Goal: Use online tool/utility: Utilize a website feature to perform a specific function

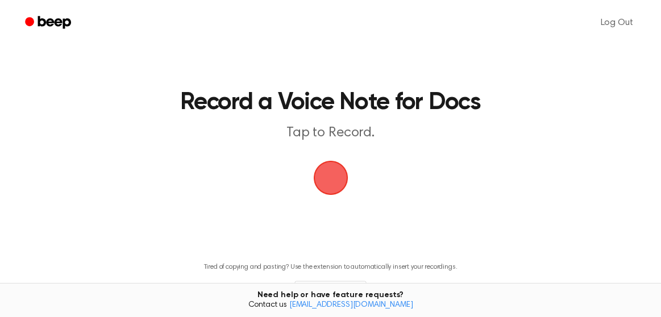
click at [334, 180] on span "button" at bounding box center [331, 178] width 32 height 32
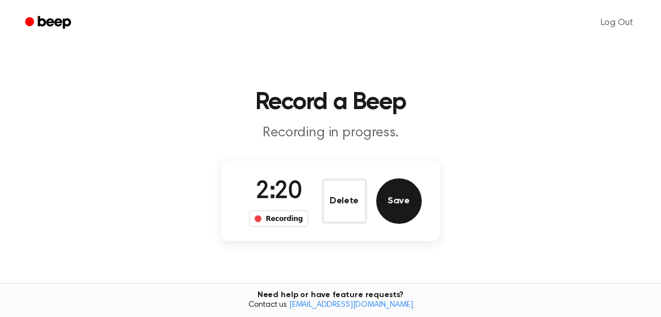
click at [399, 204] on button "Save" at bounding box center [398, 201] width 45 height 45
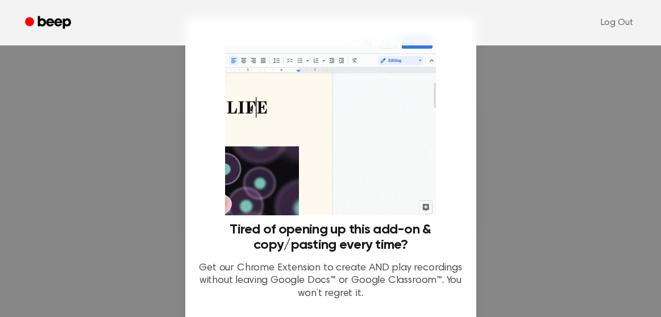
scroll to position [74, 0]
click at [554, 128] on div at bounding box center [330, 158] width 661 height 317
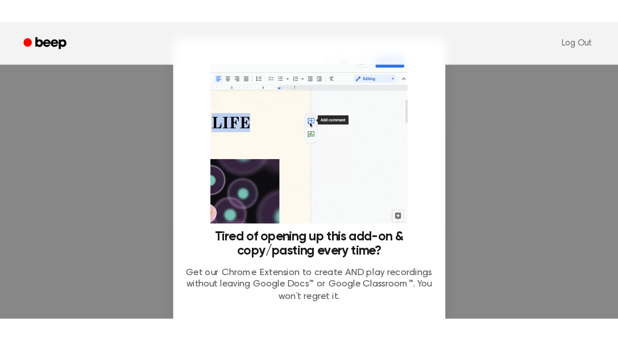
scroll to position [191, 0]
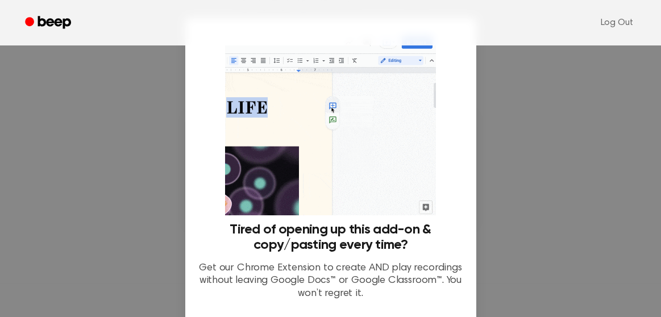
click at [578, 213] on div at bounding box center [330, 158] width 661 height 317
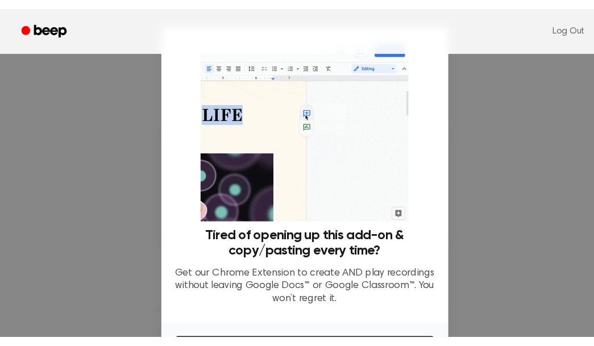
scroll to position [188, 0]
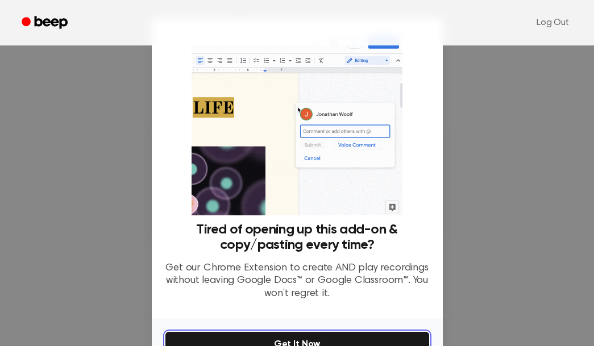
click at [299, 317] on button "Get It Now" at bounding box center [297, 344] width 264 height 25
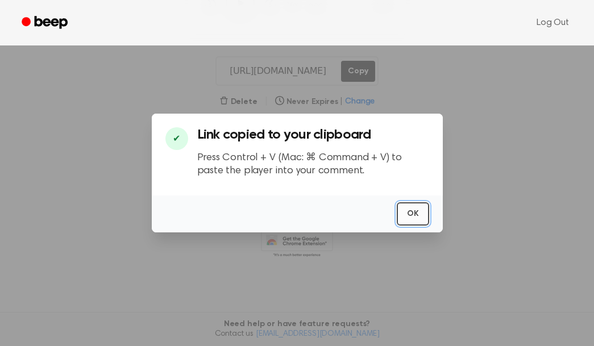
click at [419, 209] on button "OK" at bounding box center [413, 213] width 32 height 23
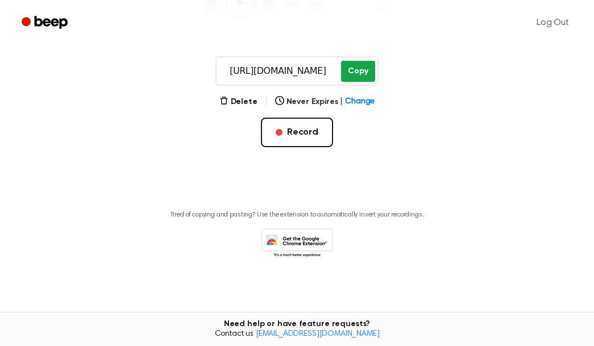
click at [356, 67] on button "Copy" at bounding box center [358, 71] width 34 height 21
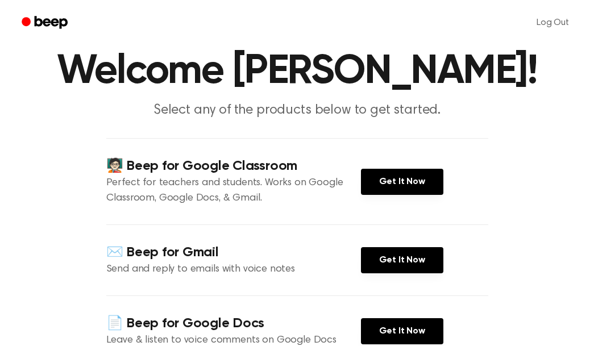
scroll to position [72, 0]
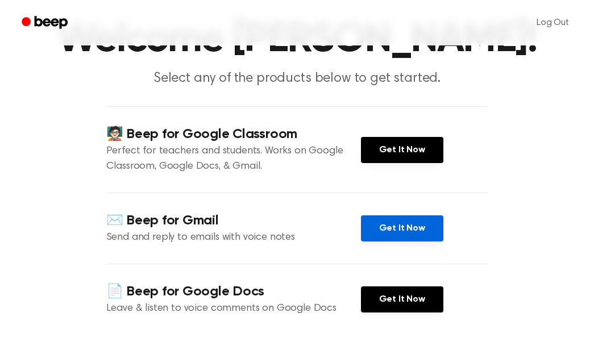
click at [422, 242] on link "Get It Now" at bounding box center [402, 229] width 82 height 26
